Goal: Learn about a topic: Learn about a topic

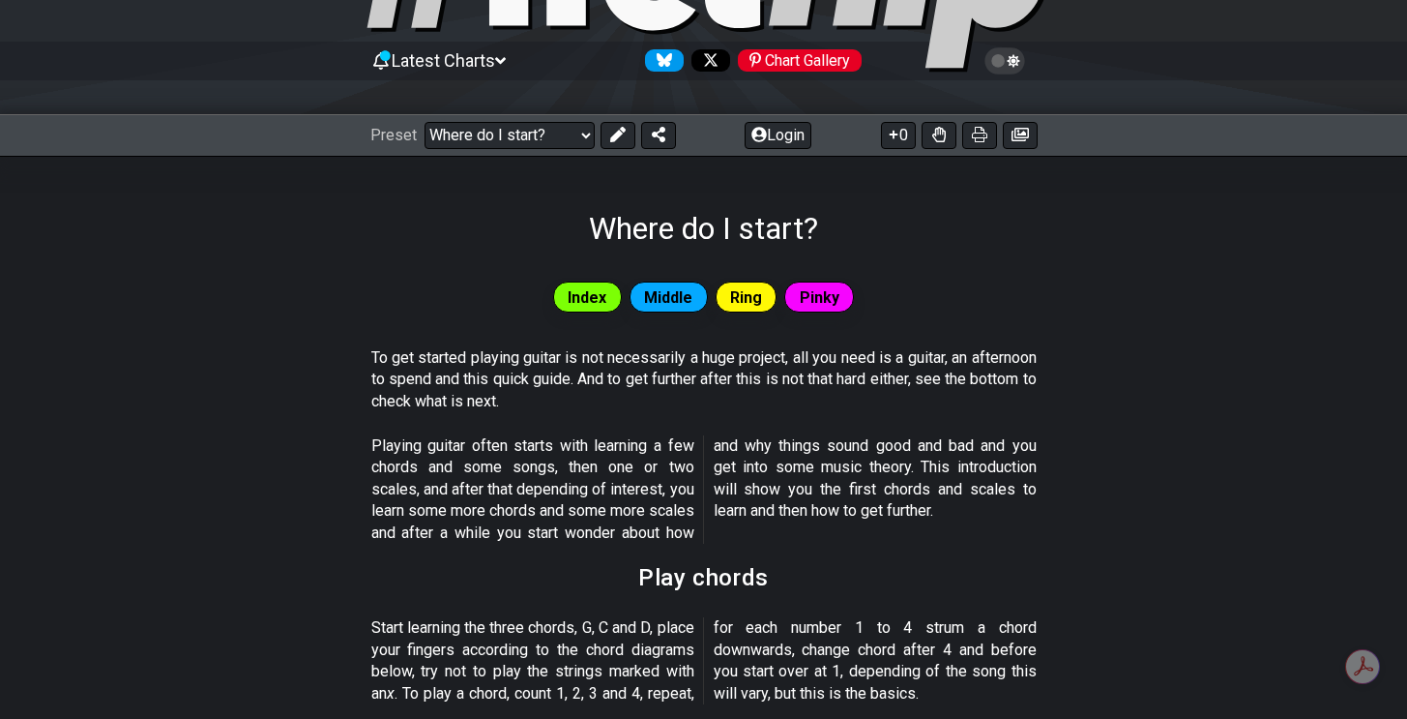
scroll to position [168, 0]
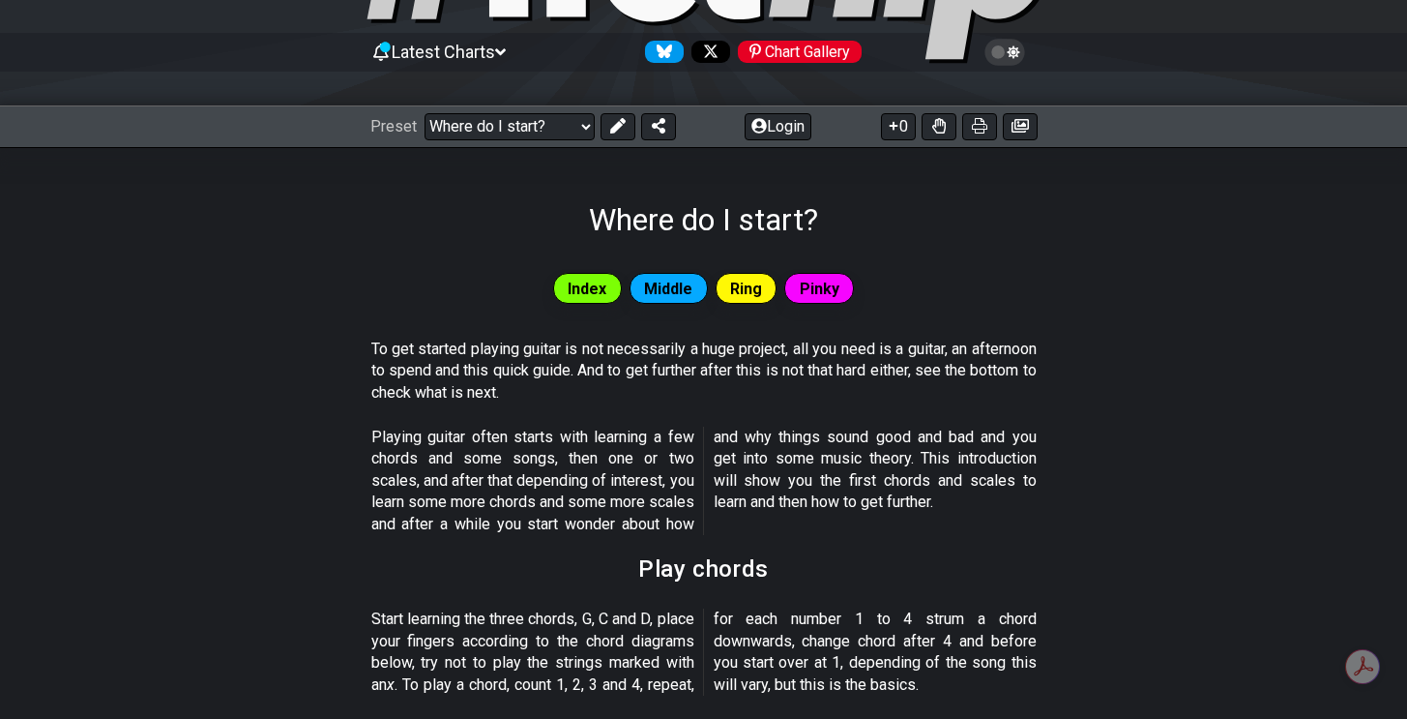
click at [577, 291] on span "Index" at bounding box center [587, 289] width 39 height 28
click at [655, 291] on span "Middle" at bounding box center [668, 289] width 48 height 28
click at [769, 281] on div "Ring" at bounding box center [747, 288] width 62 height 31
click at [820, 285] on span "Pinky" at bounding box center [820, 289] width 40 height 28
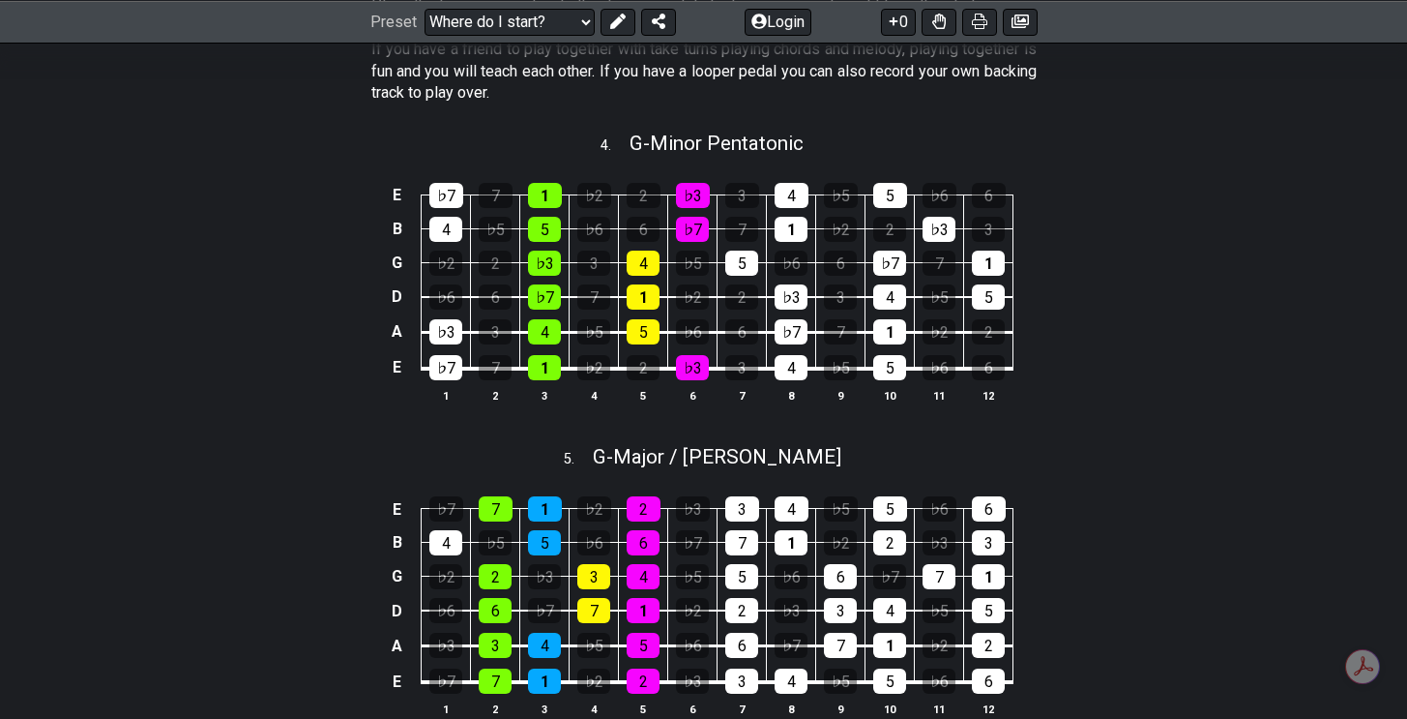
scroll to position [2173, 0]
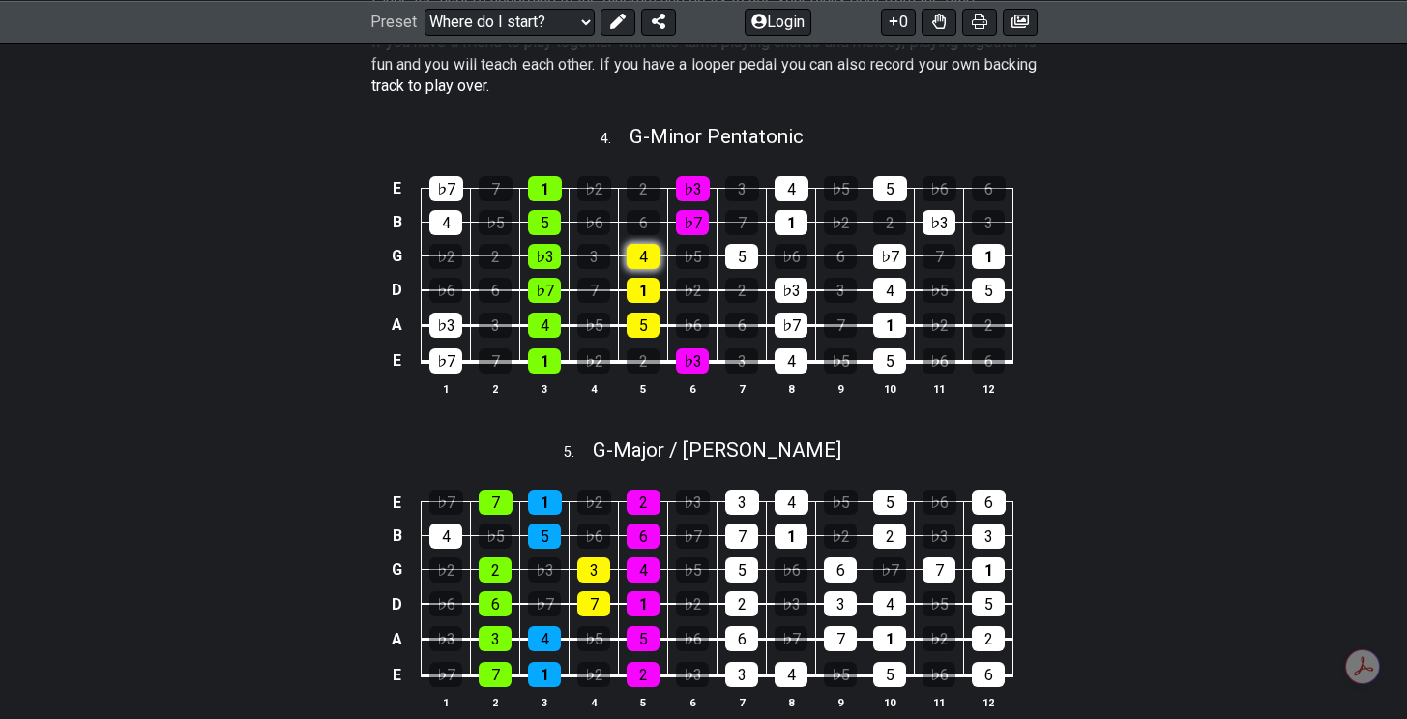
click at [646, 269] on div "4" at bounding box center [643, 256] width 33 height 25
click at [635, 264] on div "4" at bounding box center [643, 256] width 33 height 25
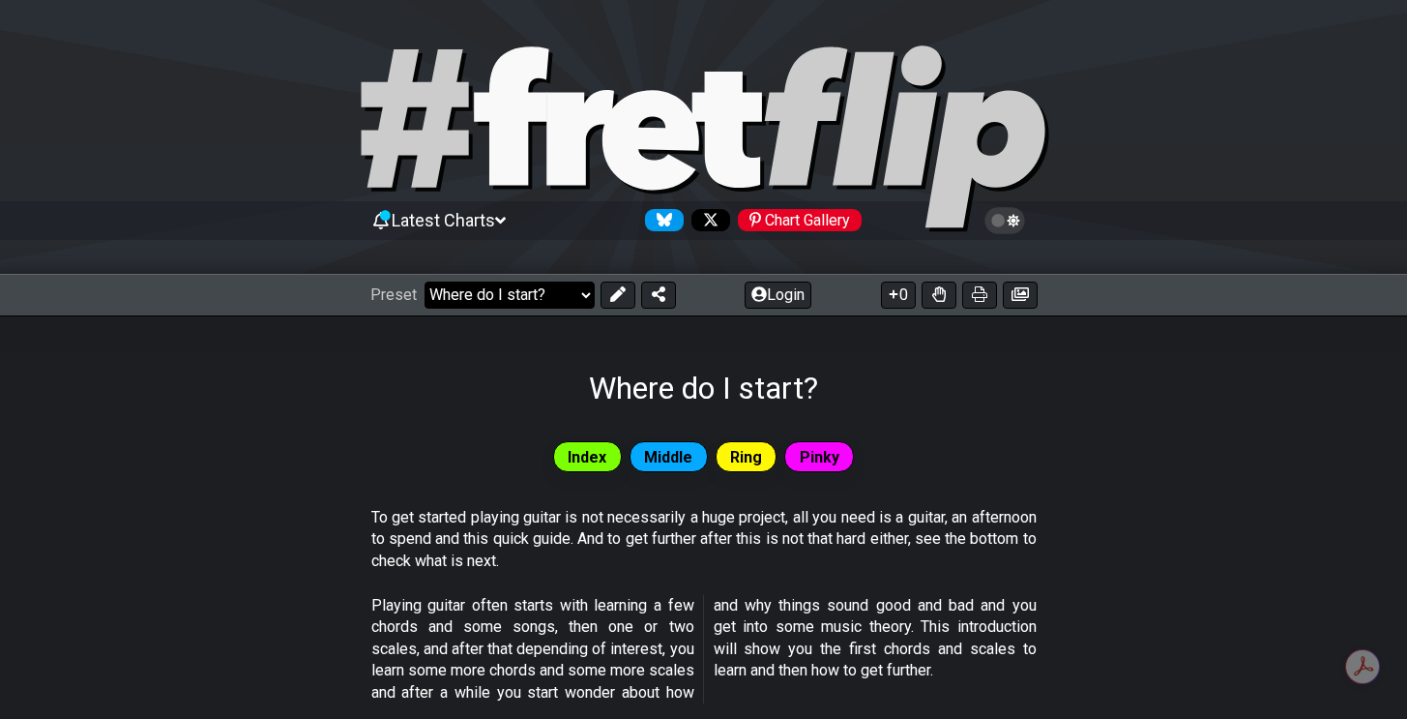
click at [517, 293] on select "Welcome to #fretflip! Initial Preset Custom Preset Minor Pentatonic Major Penta…" at bounding box center [510, 294] width 170 height 27
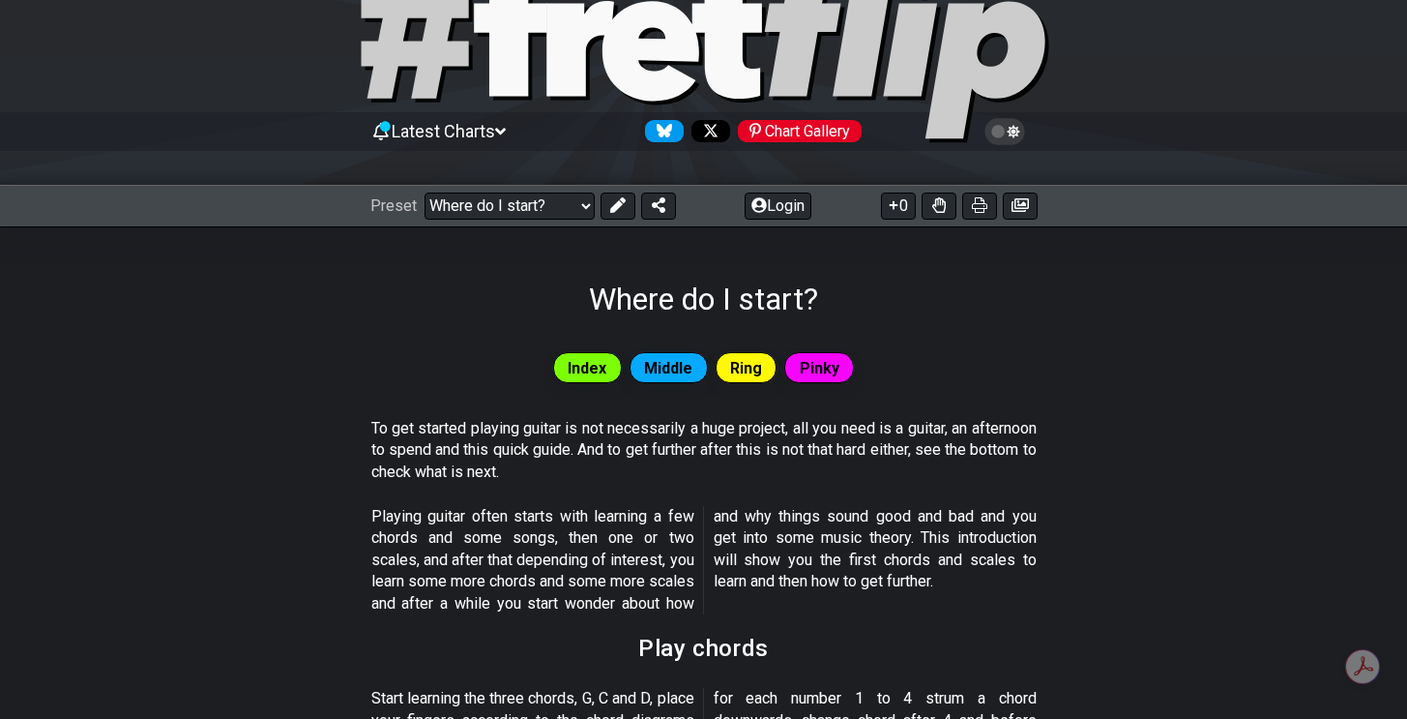
scroll to position [106, 0]
